Goal: Transaction & Acquisition: Purchase product/service

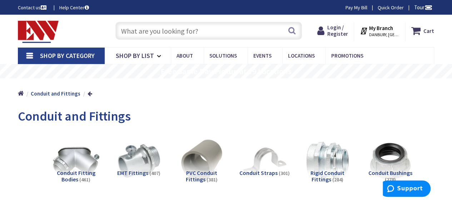
click at [212, 30] on input "text" at bounding box center [208, 31] width 187 height 18
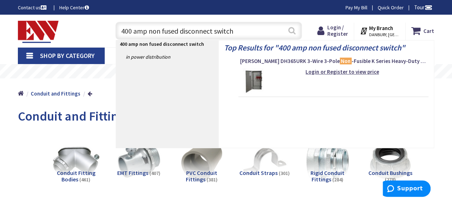
type input "400 amp non fused disconnect switch"
click at [290, 29] on button "Search" at bounding box center [291, 31] width 9 height 16
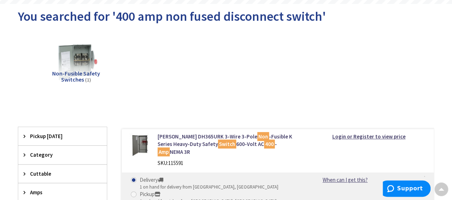
scroll to position [71, 0]
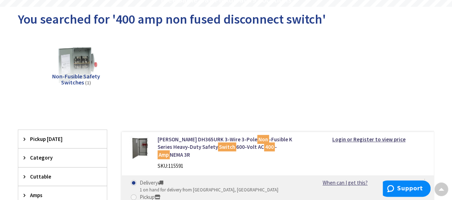
click at [26, 155] on icon at bounding box center [26, 157] width 5 height 5
click at [26, 156] on icon at bounding box center [26, 157] width 5 height 5
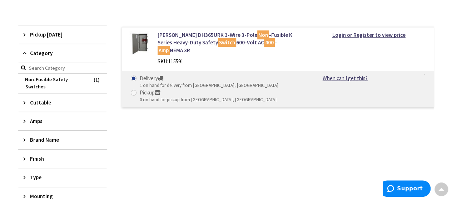
scroll to position [179, 0]
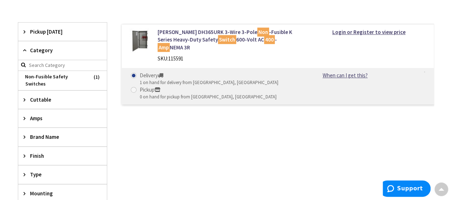
click at [70, 136] on span "Brand Name" at bounding box center [59, 137] width 58 height 8
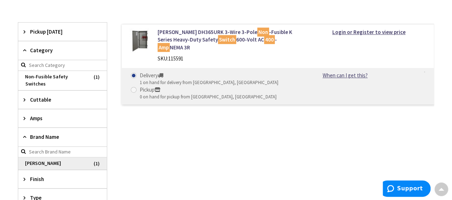
click at [75, 163] on span "Eaton" at bounding box center [62, 163] width 89 height 12
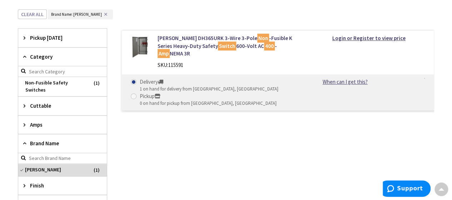
click at [64, 125] on span "Amps" at bounding box center [59, 125] width 58 height 8
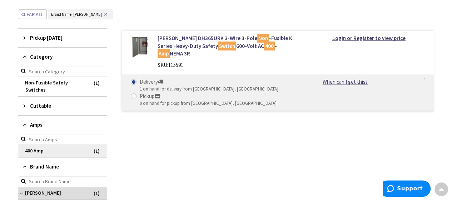
click at [56, 153] on span "400 Amp" at bounding box center [62, 151] width 89 height 12
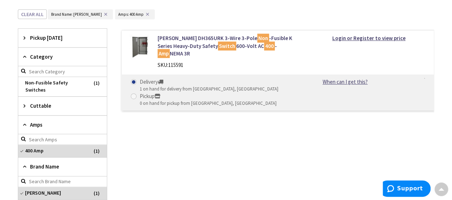
click at [64, 103] on span "Cuttable" at bounding box center [59, 106] width 58 height 8
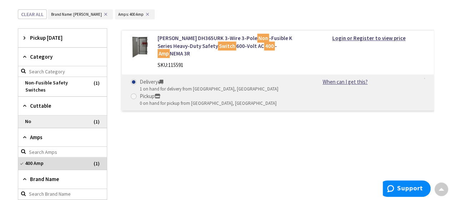
click at [61, 120] on span "No" at bounding box center [62, 121] width 89 height 12
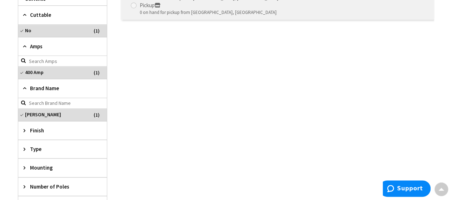
scroll to position [286, 0]
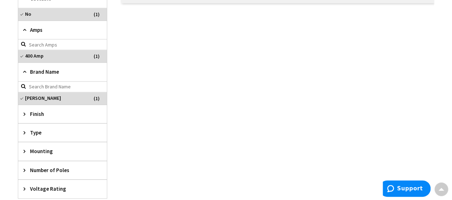
click at [49, 132] on span "Type" at bounding box center [59, 133] width 58 height 8
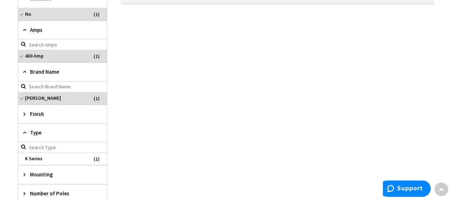
click at [134, 137] on div "Eaton DH365URK 3-Wire 3-Pole Non -Fusible K Series Heavy-Duty Safety Switch 600…" at bounding box center [270, 71] width 327 height 300
click at [77, 170] on span "Mounting" at bounding box center [59, 174] width 58 height 8
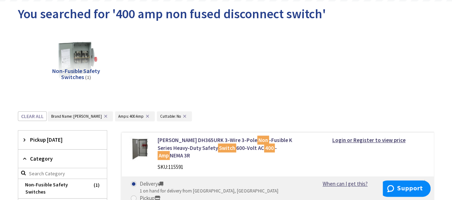
scroll to position [107, 0]
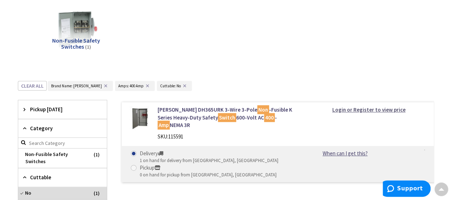
click at [369, 109] on strong "Login or Register to view price" at bounding box center [368, 109] width 73 height 7
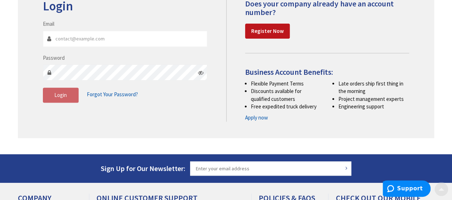
scroll to position [107, 0]
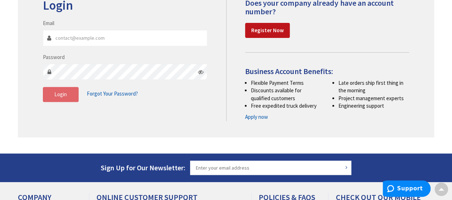
type input "mark.russo@mercury-group.com"
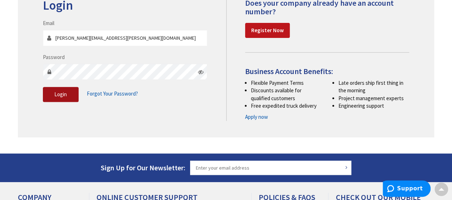
click at [66, 95] on span "Login" at bounding box center [60, 94] width 13 height 7
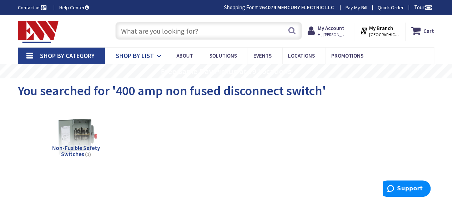
click at [159, 55] on icon at bounding box center [160, 56] width 7 height 16
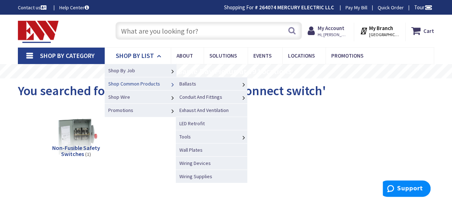
click at [167, 86] on link "Shop Common Products" at bounding box center [140, 83] width 71 height 13
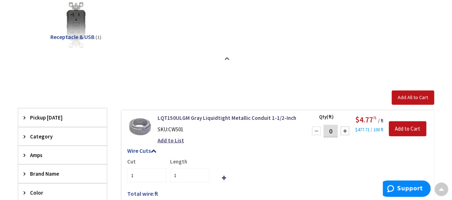
scroll to position [823, 0]
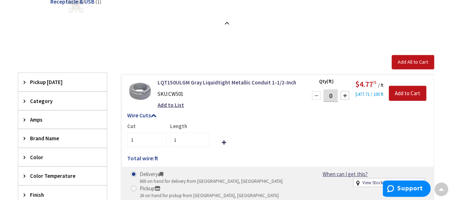
click at [29, 98] on icon at bounding box center [26, 100] width 5 height 5
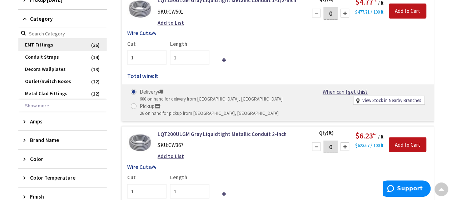
scroll to position [930, 0]
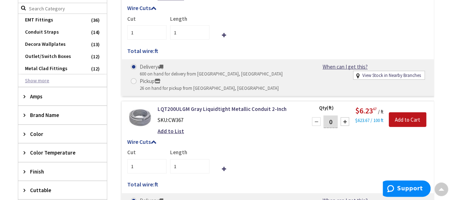
click at [64, 80] on button "Show more" at bounding box center [62, 81] width 89 height 12
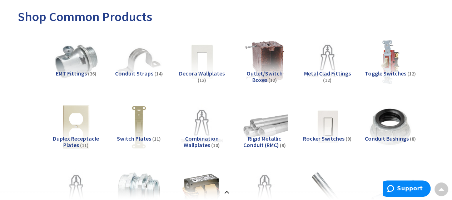
scroll to position [0, 0]
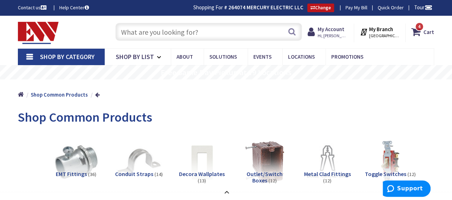
click at [214, 31] on input "text" at bounding box center [208, 32] width 187 height 18
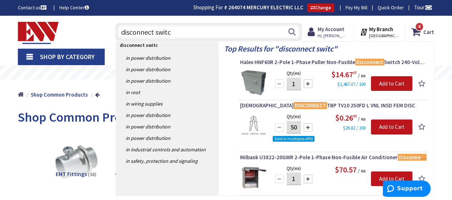
type input "disconnect switch"
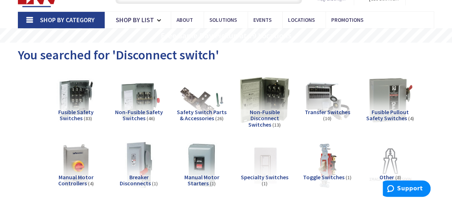
scroll to position [36, 0]
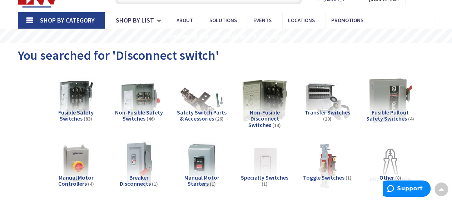
click at [137, 109] on span "Non-Fusible Safety Switches" at bounding box center [139, 116] width 48 height 14
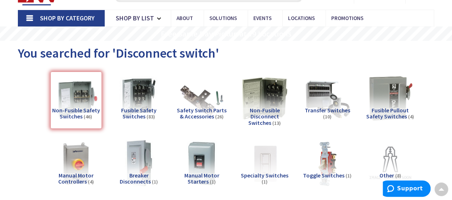
scroll to position [0, 0]
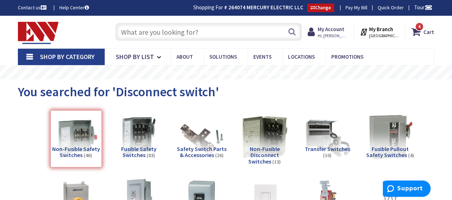
click at [243, 33] on input "text" at bounding box center [208, 32] width 187 height 18
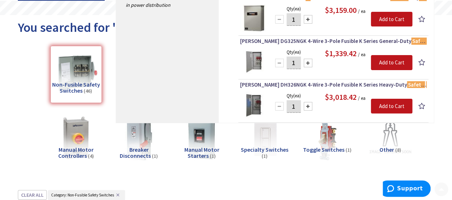
scroll to position [71, 0]
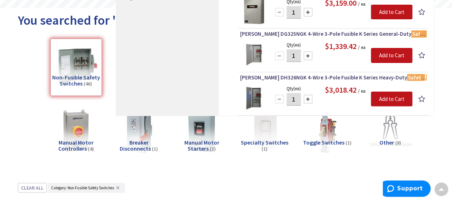
type input "240 volt 400amp nema 1 safety switch"
click at [323, 102] on div "Qty (ea) 1 Please select a quantity Add to Cart $3,018.42 / ea" at bounding box center [333, 97] width 187 height 27
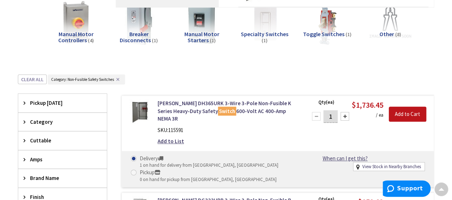
scroll to position [179, 0]
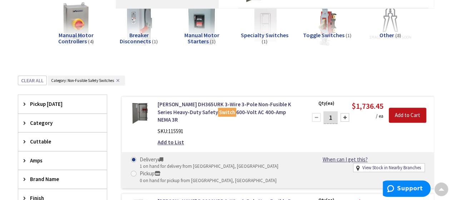
click at [135, 126] on div "Eaton DH365URK 3-Wire 3-Pole Non-Fusible K Series Heavy-Duty Safety Switch 600-…" at bounding box center [213, 124] width 182 height 49
click at [292, 127] on div "SKU: 115591" at bounding box center [228, 131] width 141 height 8
click at [123, 112] on div at bounding box center [137, 112] width 30 height 25
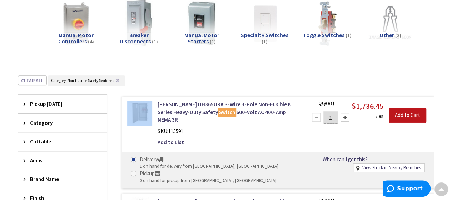
click at [123, 112] on div at bounding box center [137, 112] width 30 height 25
click at [246, 127] on div "SKU: 115591" at bounding box center [228, 131] width 141 height 8
click at [292, 108] on link "Eaton DH365URK 3-Wire 3-Pole Non-Fusible K Series Heavy-Duty Safety Switch 600-…" at bounding box center [228, 111] width 141 height 23
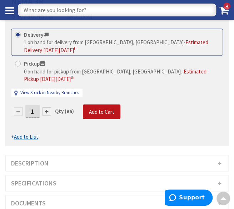
scroll to position [355, 0]
